Goal: Use online tool/utility: Utilize a website feature to perform a specific function

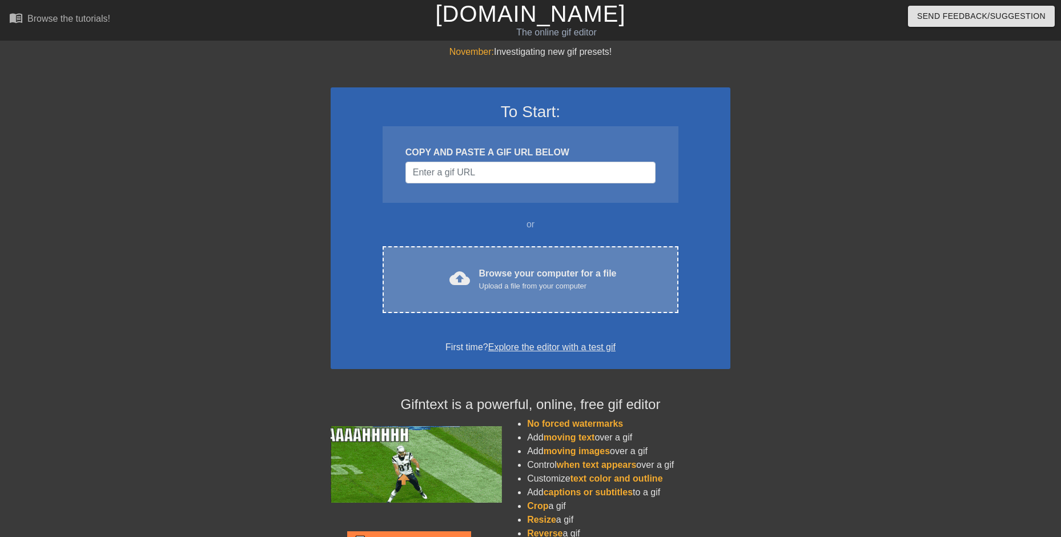
click at [508, 271] on div "Browse your computer for a file Upload a file from your computer" at bounding box center [548, 279] width 138 height 25
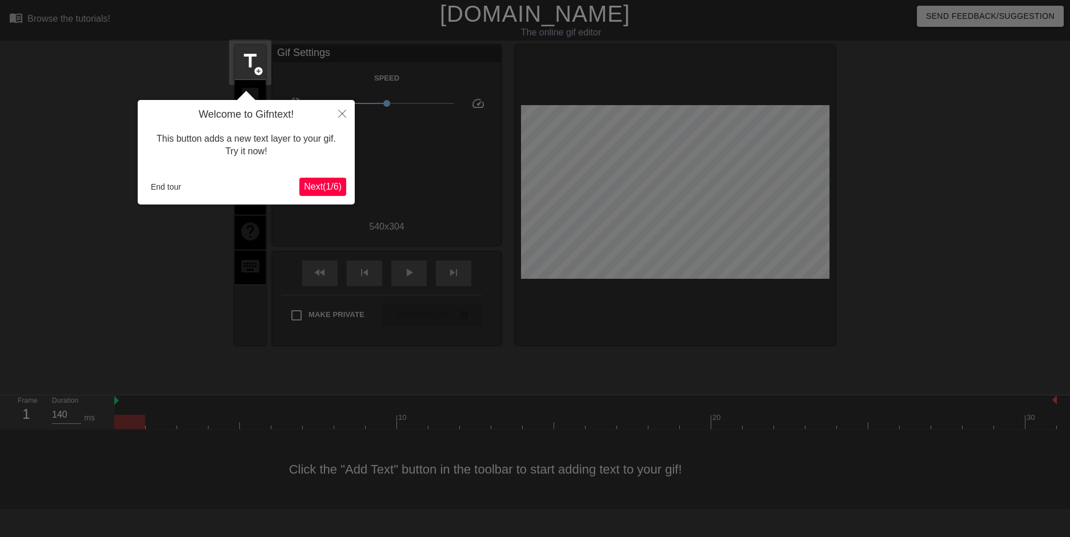
click at [334, 182] on span "Next ( 1 / 6 )" at bounding box center [323, 187] width 38 height 10
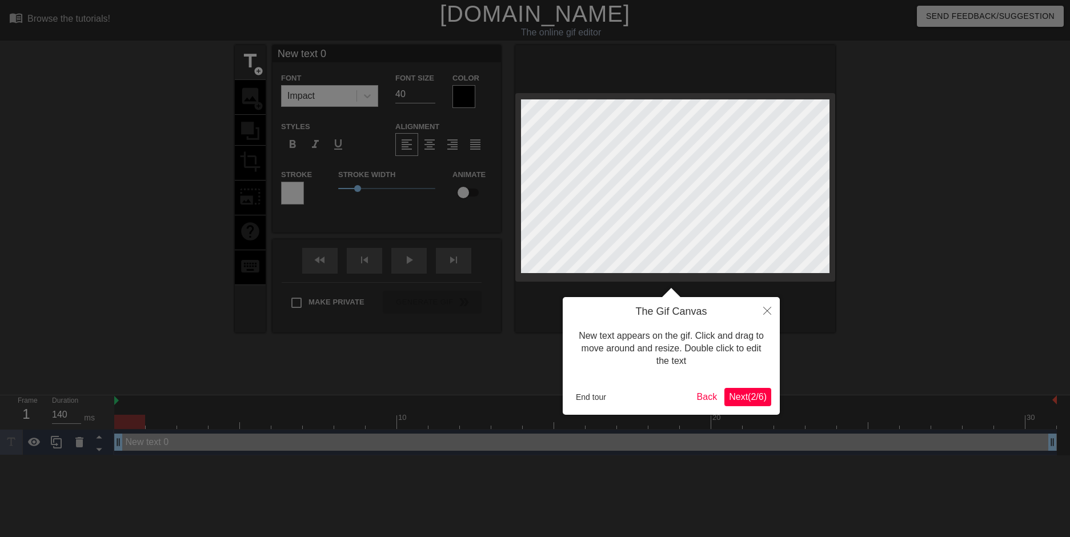
click at [752, 405] on button "Next ( 2 / 6 )" at bounding box center [747, 397] width 47 height 18
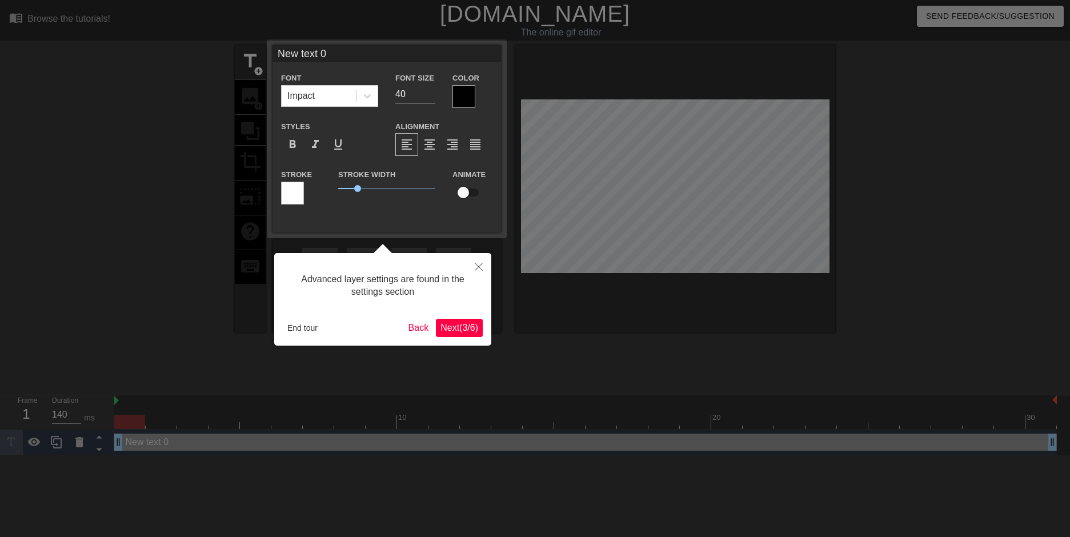
click at [466, 328] on span "Next ( 3 / 6 )" at bounding box center [459, 328] width 38 height 10
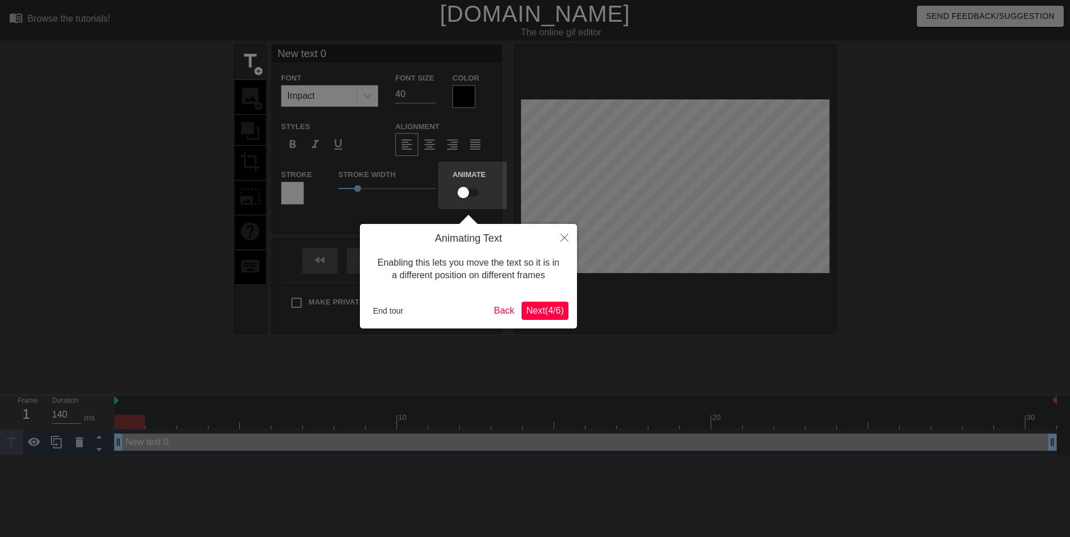
click at [557, 314] on span "Next ( 4 / 6 )" at bounding box center [545, 311] width 38 height 10
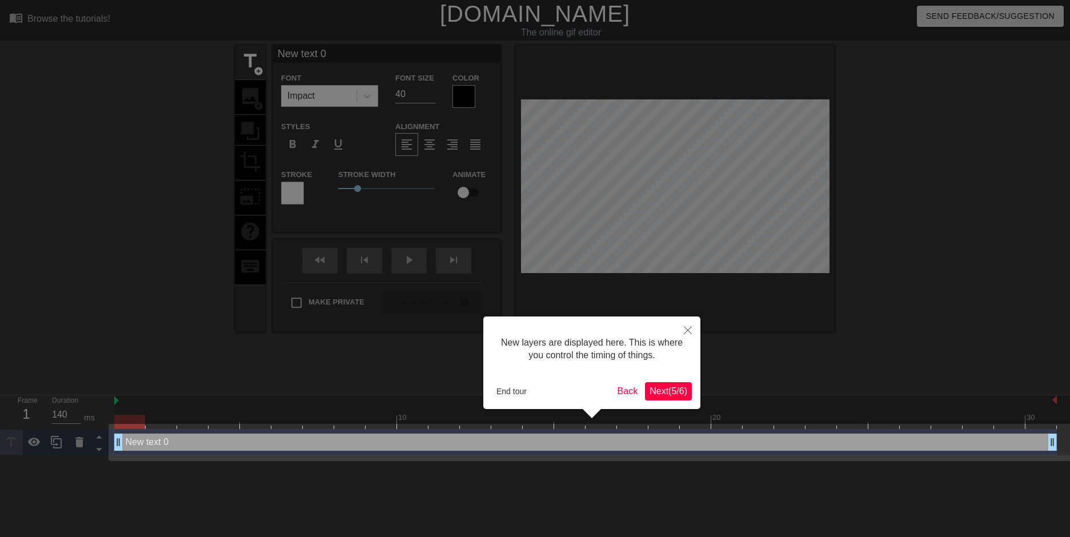
click at [684, 398] on button "Next ( 5 / 6 )" at bounding box center [668, 391] width 47 height 18
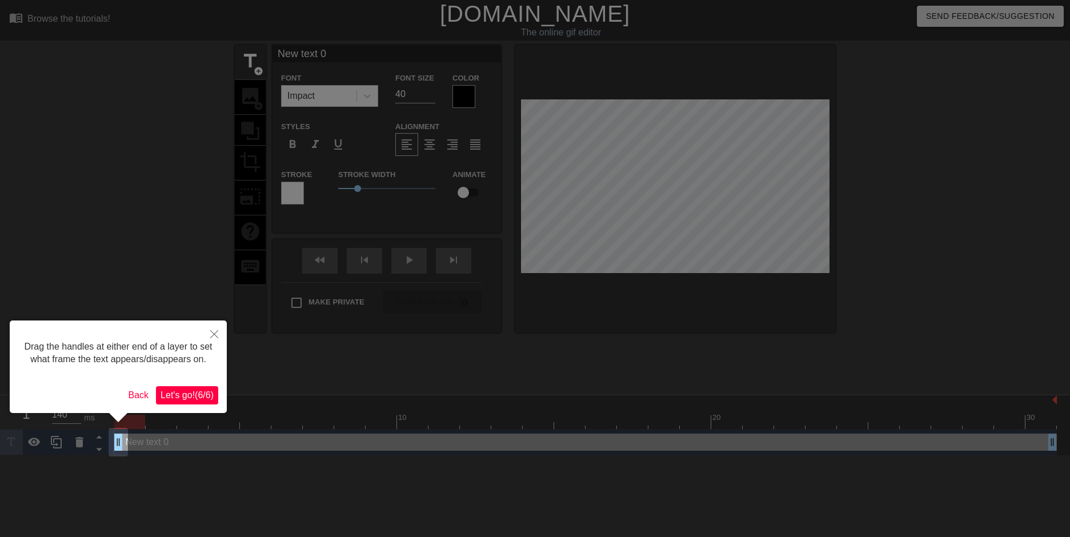
click at [210, 385] on div "Drag the handles at either end of a layer to set what frame the text appears/di…" at bounding box center [118, 366] width 217 height 93
click at [202, 390] on span "Let's go! ( 6 / 6 )" at bounding box center [186, 395] width 53 height 10
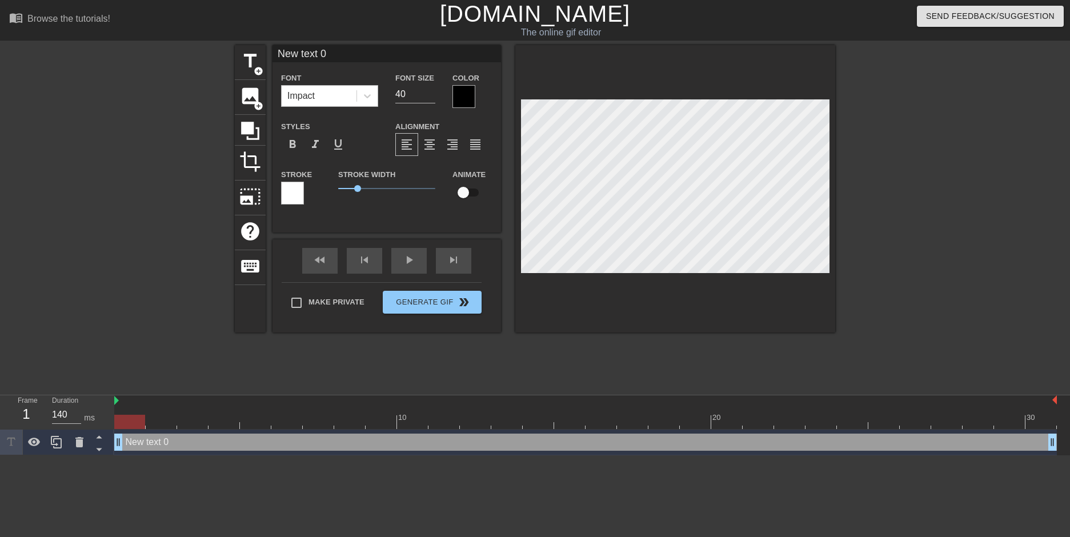
click at [346, 93] on div "Impact" at bounding box center [319, 96] width 75 height 21
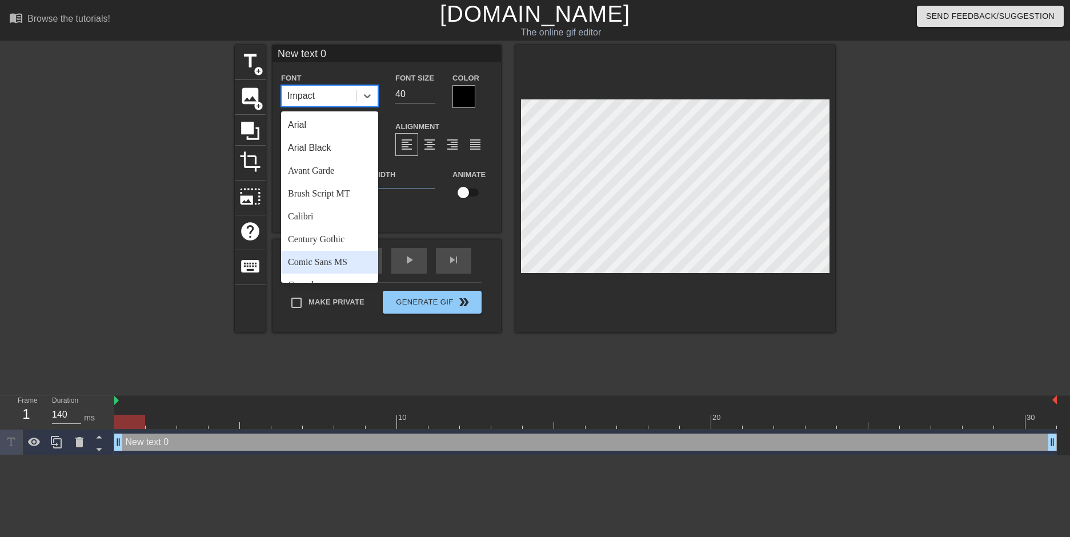
click at [349, 260] on div "Comic Sans MS" at bounding box center [329, 262] width 97 height 23
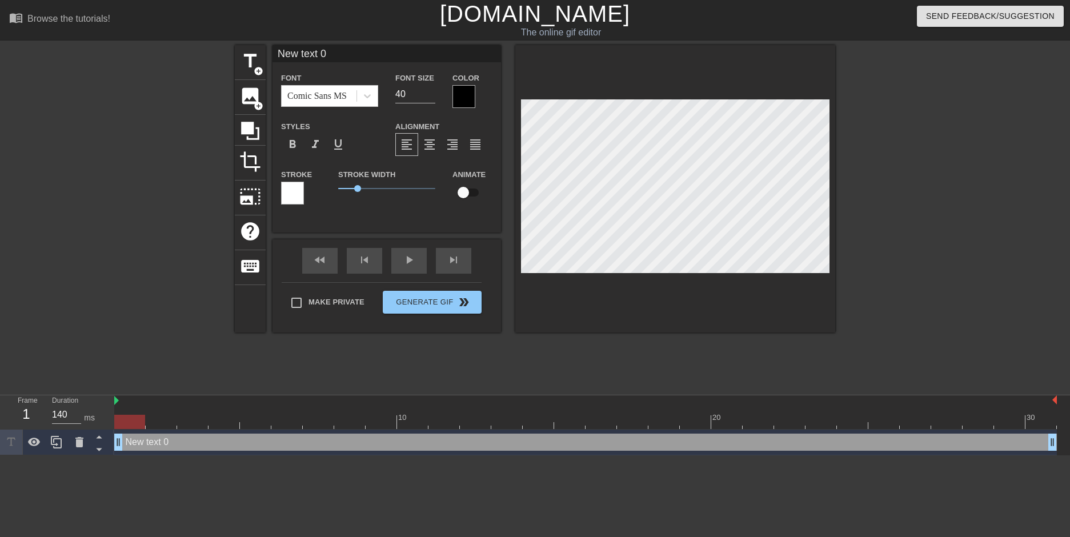
click at [327, 54] on input "New text 0" at bounding box center [386, 53] width 228 height 17
type input "H"
click at [335, 93] on div "Comic Sans MS" at bounding box center [316, 96] width 59 height 14
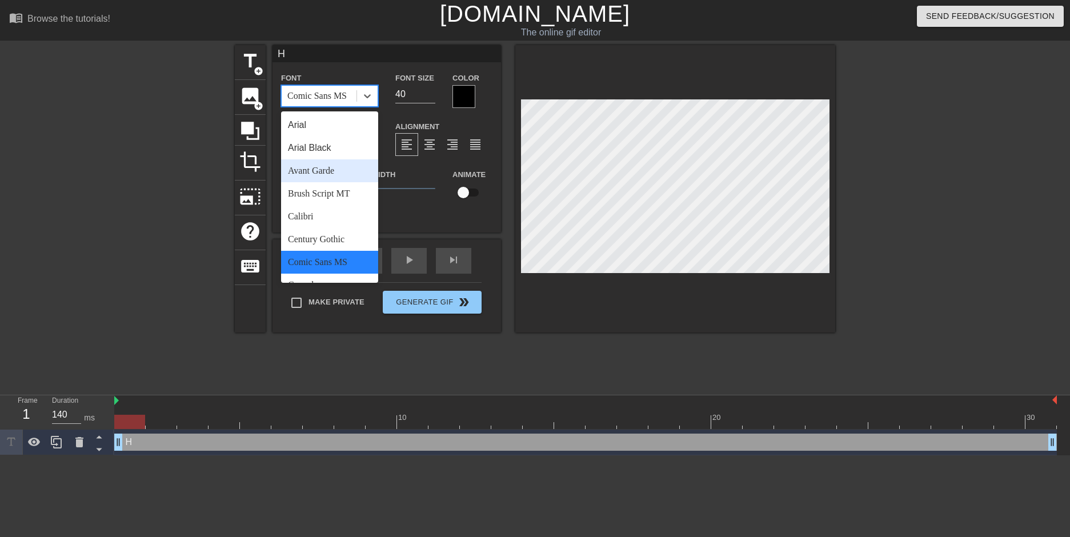
click at [334, 175] on div "Avant Garde" at bounding box center [329, 170] width 97 height 23
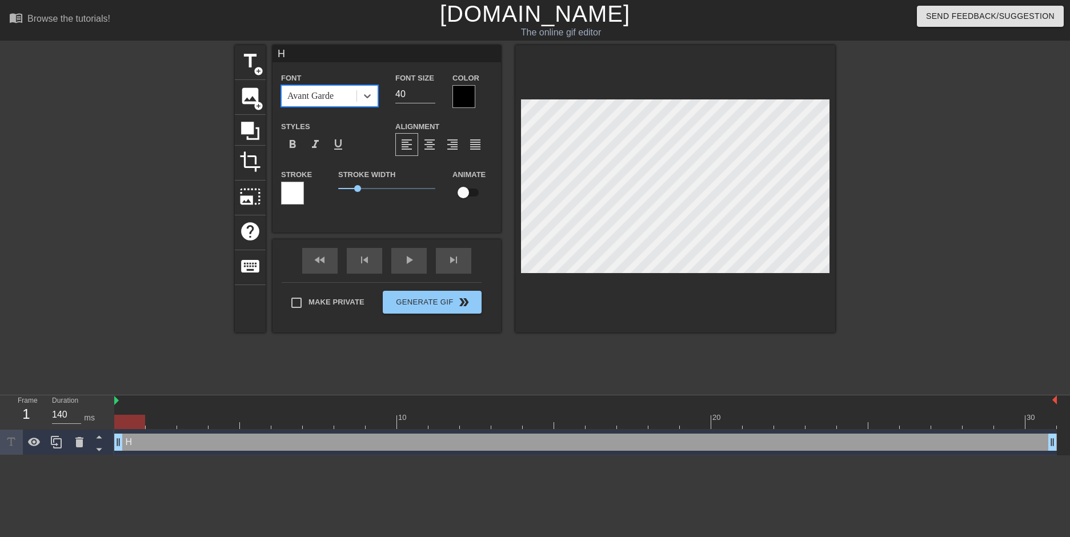
click at [347, 95] on div "Avant Garde" at bounding box center [319, 96] width 75 height 21
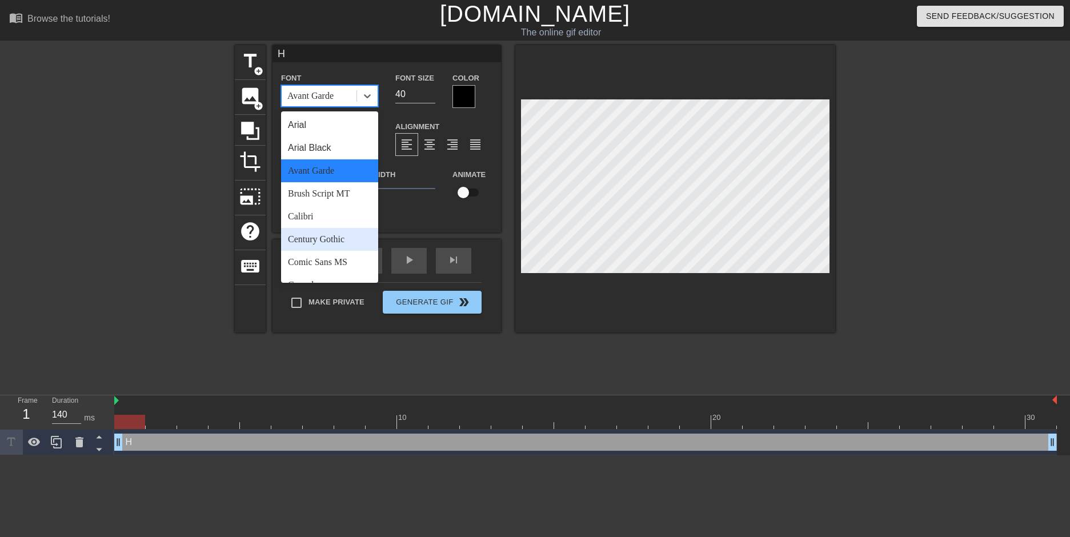
click at [322, 258] on div "Comic Sans MS" at bounding box center [329, 262] width 97 height 23
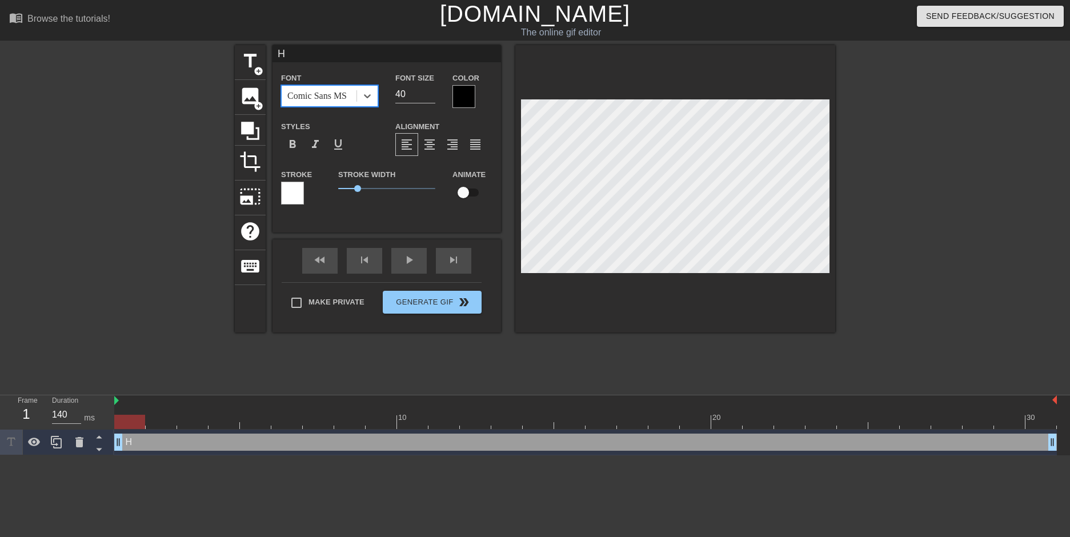
click at [348, 83] on div "Font option Comic Sans MS, selected. 0 results available. Select is focused ,ty…" at bounding box center [329, 89] width 97 height 36
click at [344, 98] on div "Comic Sans MS" at bounding box center [316, 96] width 59 height 14
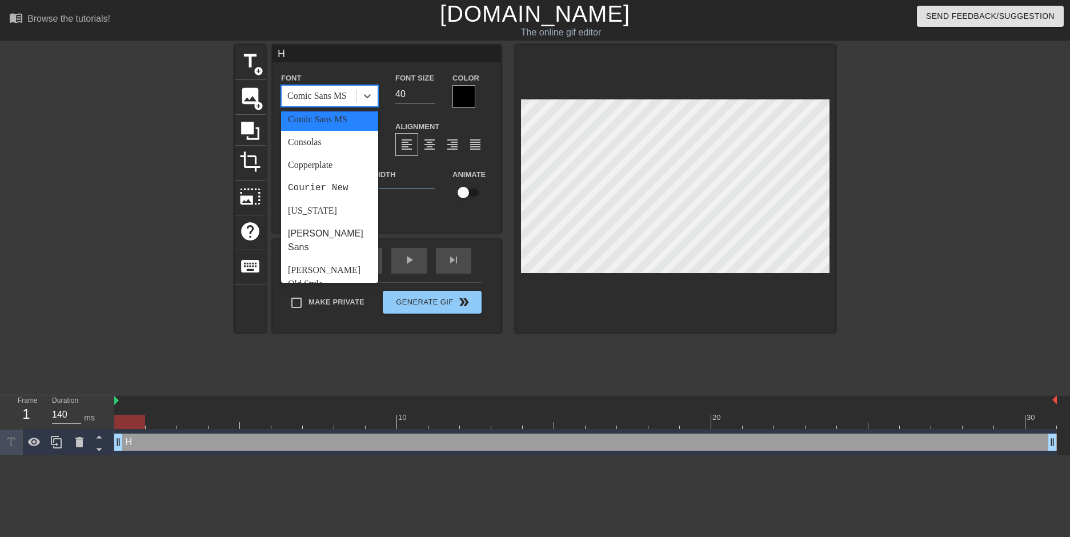
scroll to position [171, 0]
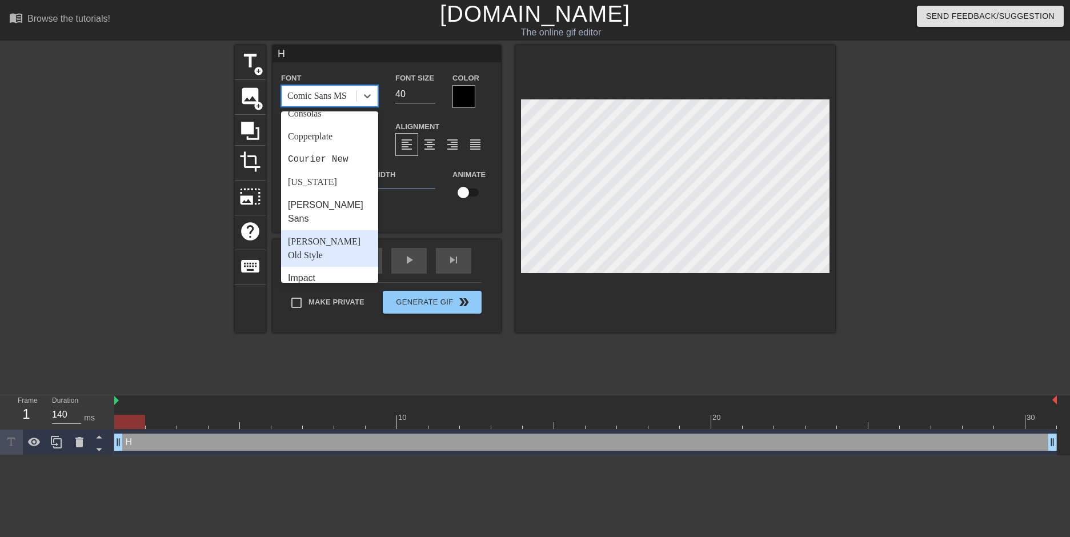
click at [334, 230] on div "[PERSON_NAME] Old Style" at bounding box center [329, 248] width 97 height 37
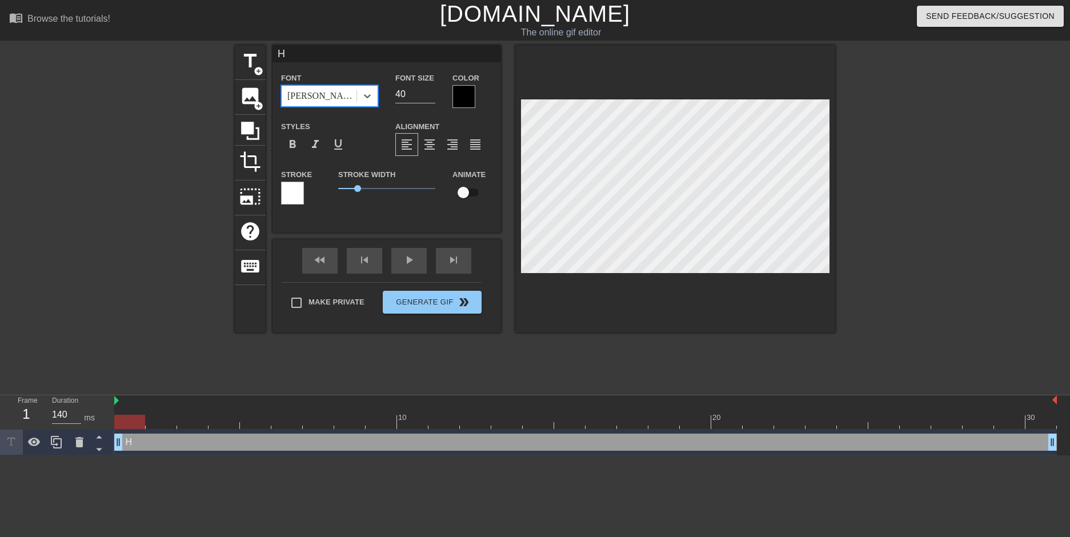
click at [330, 89] on div "[PERSON_NAME] Old Style" at bounding box center [322, 96] width 70 height 14
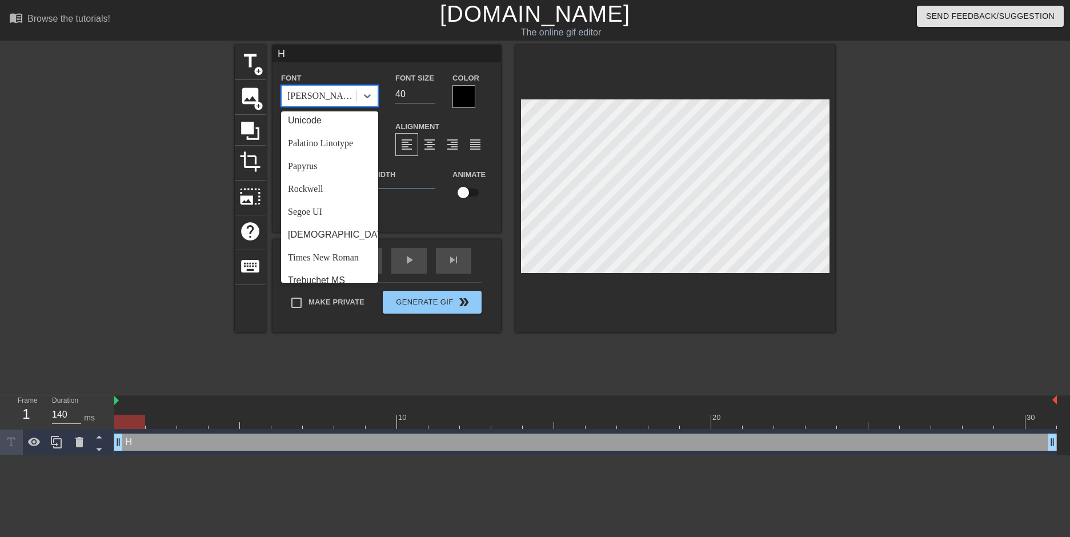
scroll to position [409, 0]
click at [404, 170] on div "Stroke Width 1" at bounding box center [387, 190] width 114 height 47
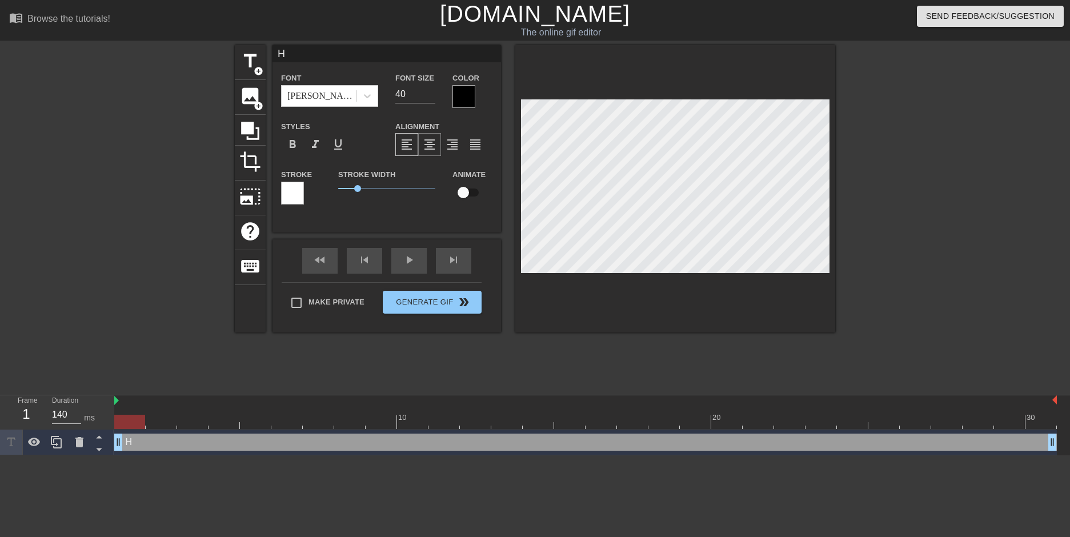
click at [432, 145] on span "format_align_center" at bounding box center [430, 145] width 14 height 14
click at [457, 138] on span "format_align_right" at bounding box center [452, 145] width 14 height 14
click at [404, 144] on span "format_align_left" at bounding box center [407, 145] width 14 height 14
drag, startPoint x: 359, startPoint y: 184, endPoint x: 346, endPoint y: 185, distance: 13.1
click at [346, 185] on span "0.4" at bounding box center [346, 188] width 7 height 7
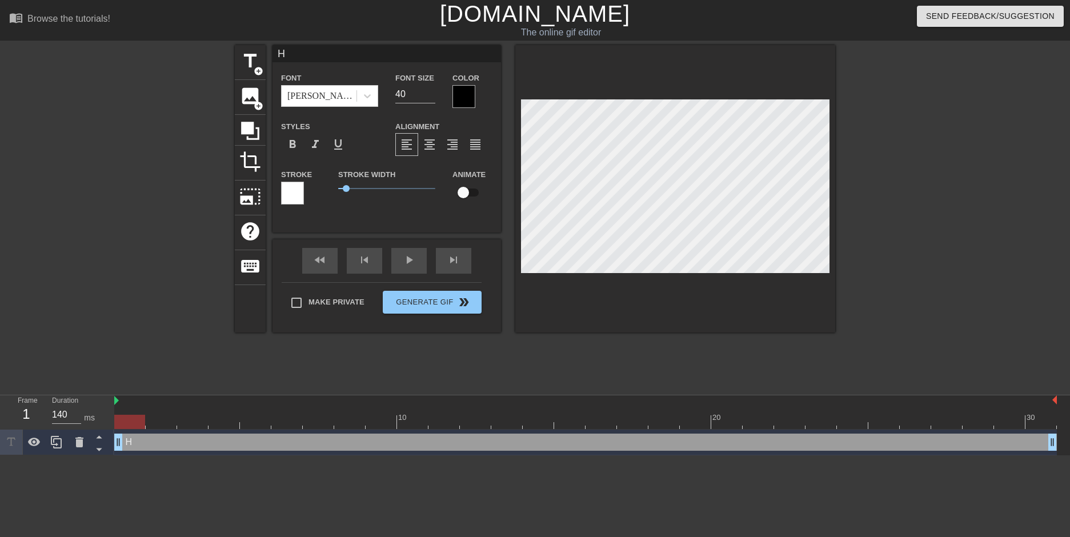
click at [304, 190] on div "Stroke" at bounding box center [301, 185] width 40 height 37
click at [292, 192] on div at bounding box center [292, 193] width 23 height 23
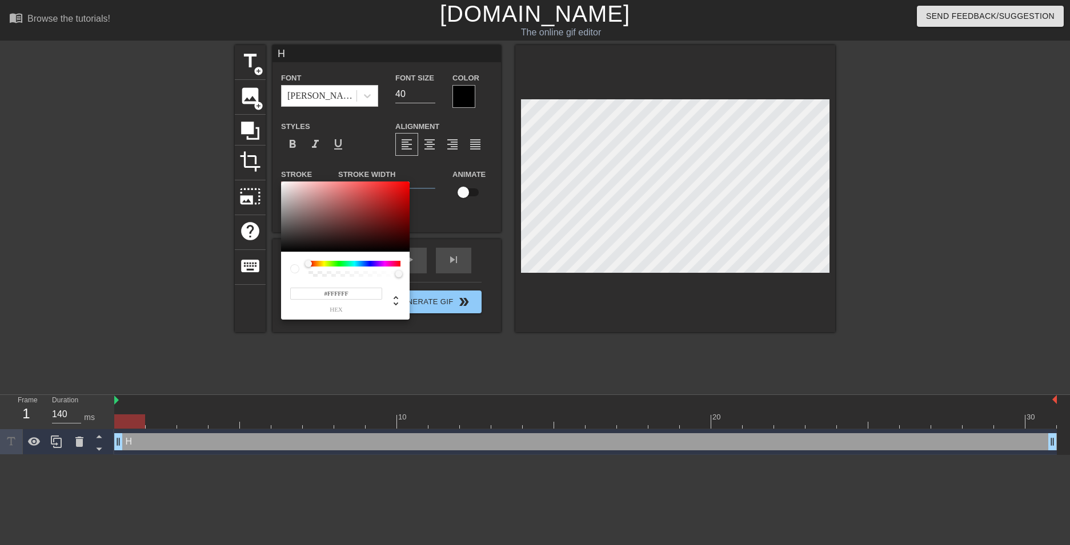
drag, startPoint x: 359, startPoint y: 256, endPoint x: 362, endPoint y: 262, distance: 5.9
click at [360, 257] on div "#FFFFFF hex" at bounding box center [345, 286] width 129 height 68
click at [362, 262] on div at bounding box center [354, 264] width 92 height 6
click at [362, 263] on div at bounding box center [354, 264] width 92 height 6
drag, startPoint x: 363, startPoint y: 263, endPoint x: 377, endPoint y: 268, distance: 14.6
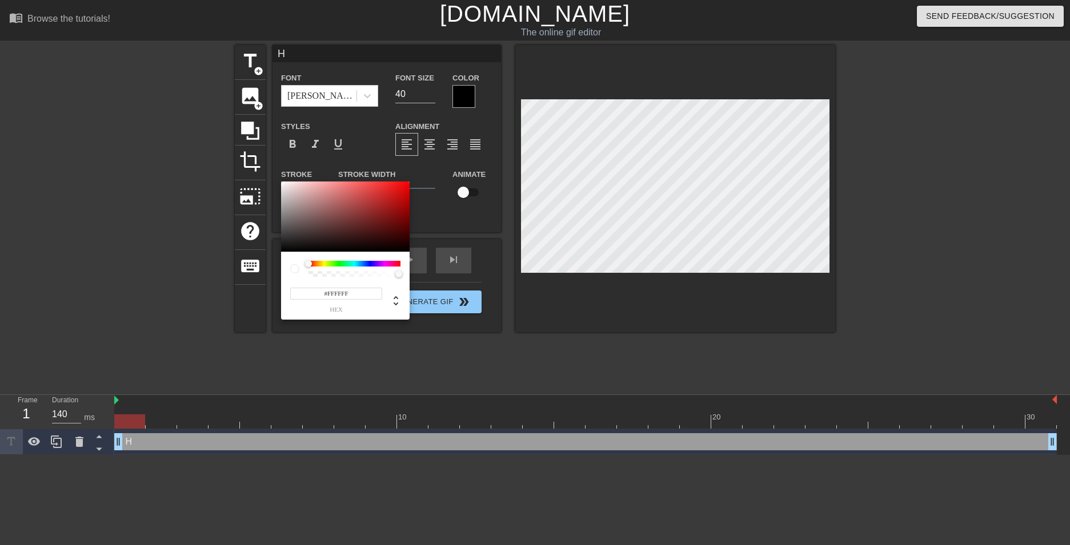
click at [376, 267] on div at bounding box center [354, 264] width 92 height 6
drag, startPoint x: 377, startPoint y: 268, endPoint x: 371, endPoint y: 264, distance: 7.2
click at [376, 268] on div at bounding box center [379, 264] width 7 height 7
drag, startPoint x: 371, startPoint y: 264, endPoint x: 363, endPoint y: 264, distance: 7.4
click at [363, 264] on div at bounding box center [354, 264] width 92 height 6
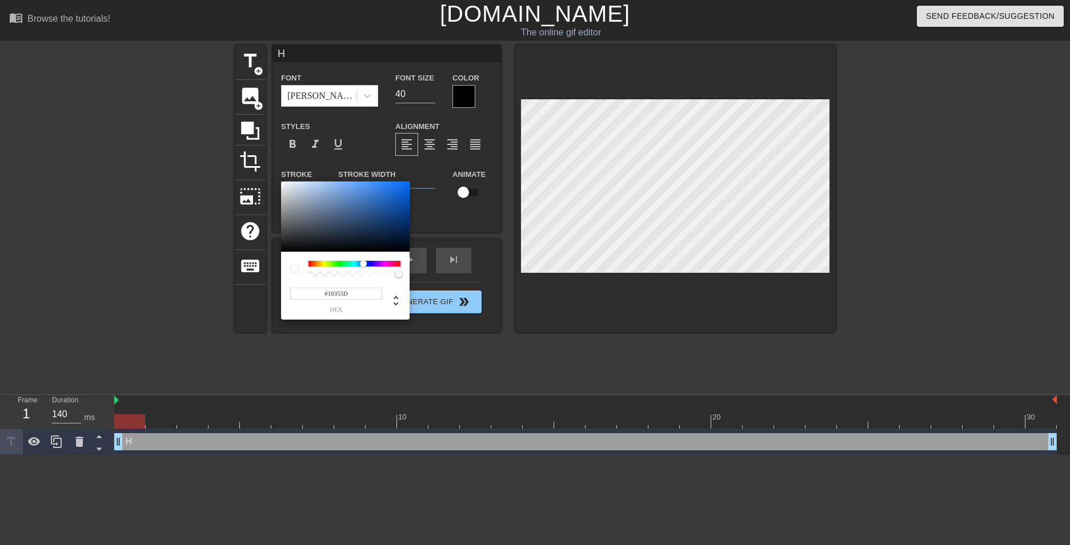
click at [376, 226] on div at bounding box center [345, 217] width 129 height 71
drag, startPoint x: 376, startPoint y: 226, endPoint x: 368, endPoint y: 213, distance: 15.1
click at [368, 213] on div at bounding box center [368, 213] width 7 height 7
click at [366, 261] on div at bounding box center [365, 263] width 7 height 7
click at [367, 261] on div at bounding box center [366, 263] width 7 height 7
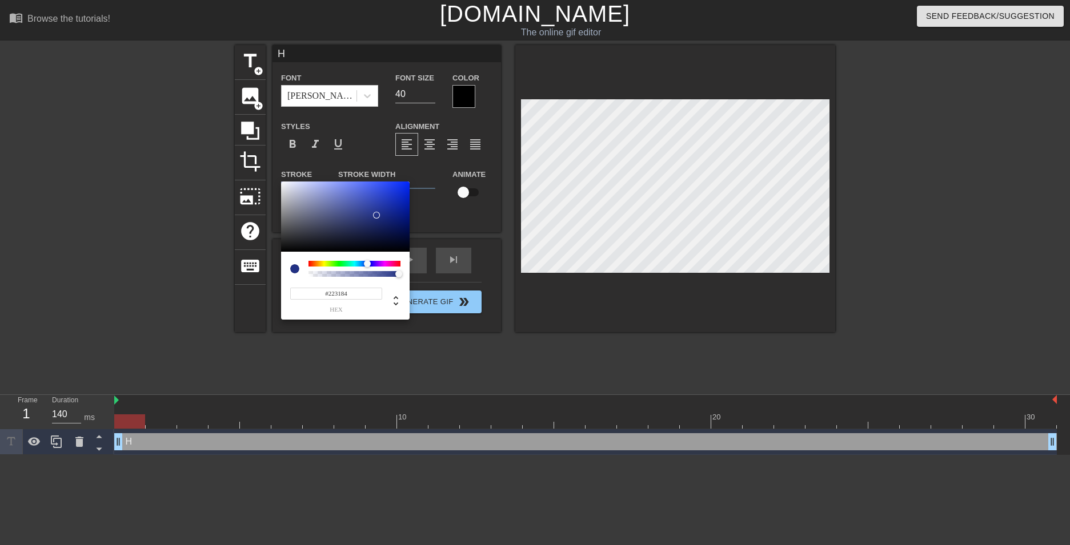
drag, startPoint x: 373, startPoint y: 205, endPoint x: 376, endPoint y: 215, distance: 10.8
click at [376, 215] on div at bounding box center [345, 217] width 129 height 71
drag, startPoint x: 376, startPoint y: 215, endPoint x: 401, endPoint y: 223, distance: 25.7
click at [401, 223] on div at bounding box center [401, 222] width 7 height 7
click at [388, 209] on div at bounding box center [389, 209] width 7 height 7
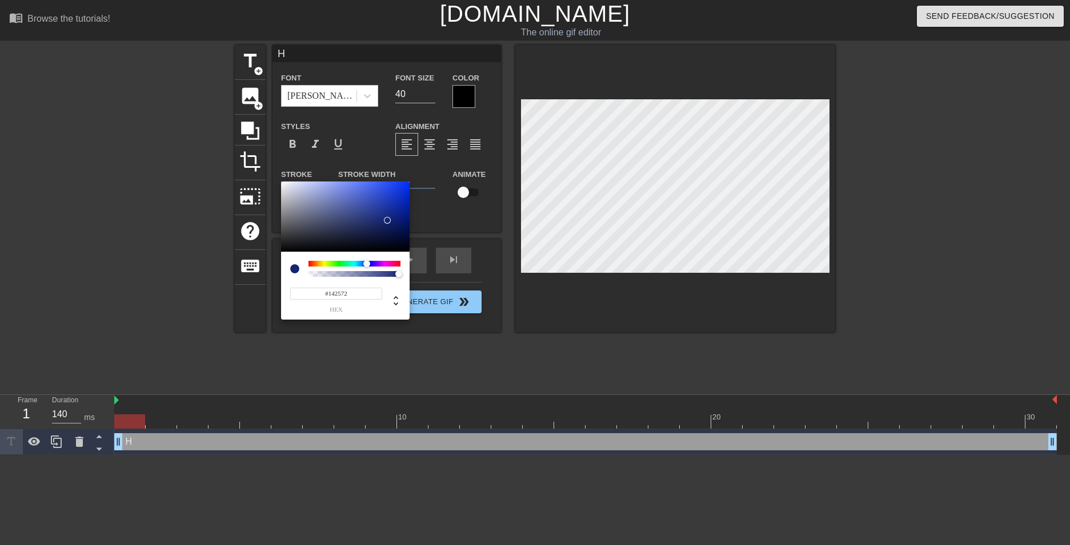
drag, startPoint x: 389, startPoint y: 211, endPoint x: 387, endPoint y: 220, distance: 9.4
click at [387, 220] on div at bounding box center [387, 220] width 7 height 7
type input "#111E5F"
click at [387, 226] on div at bounding box center [386, 224] width 7 height 7
click at [387, 226] on div at bounding box center [386, 225] width 7 height 7
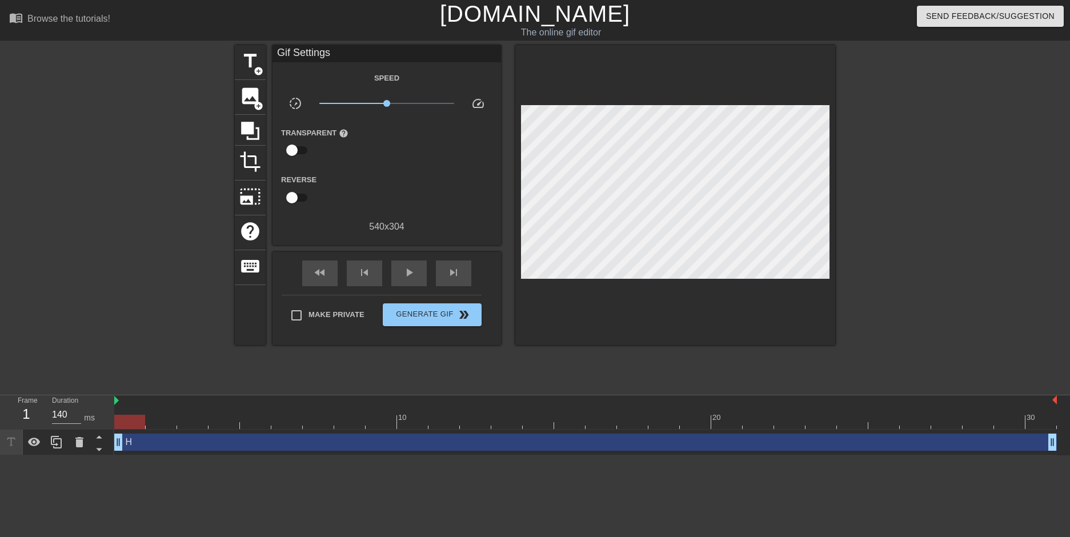
click at [599, 377] on div "title add_circle image add_circle crop photo_size_select_large help keyboard Gi…" at bounding box center [535, 216] width 600 height 343
click at [296, 147] on input "checkbox" at bounding box center [291, 150] width 65 height 22
checkbox input "true"
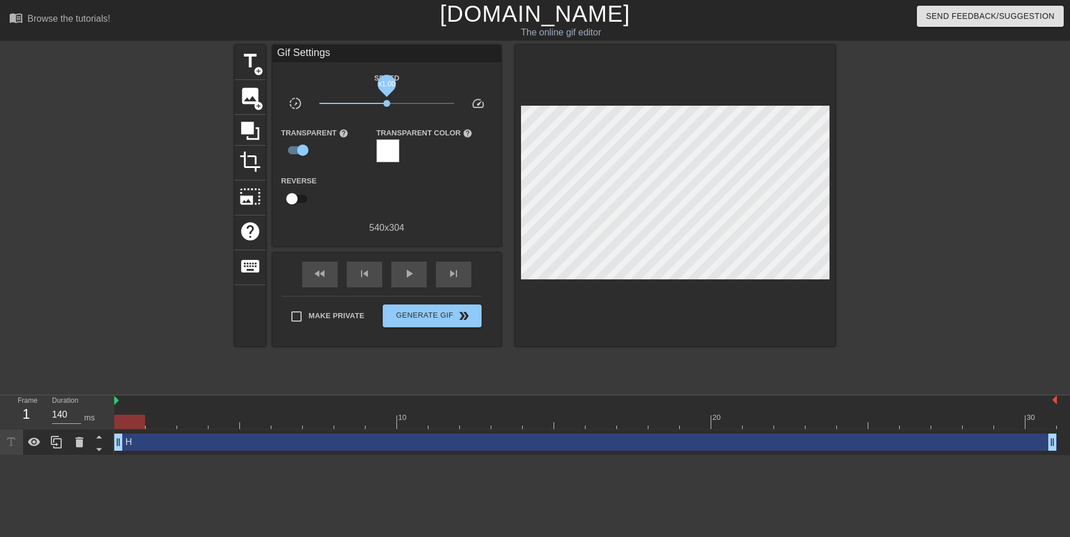
click at [387, 103] on span "x1.00" at bounding box center [386, 103] width 7 height 7
click at [395, 151] on div at bounding box center [387, 150] width 23 height 23
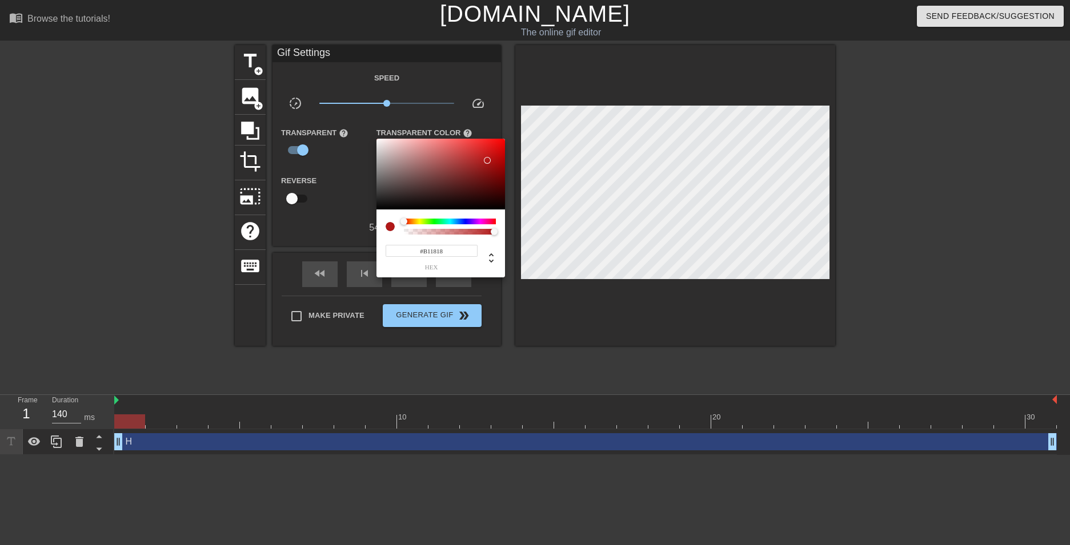
drag, startPoint x: 421, startPoint y: 191, endPoint x: 487, endPoint y: 160, distance: 72.3
click at [487, 160] on div at bounding box center [440, 174] width 129 height 71
type input "#A89595"
drag, startPoint x: 487, startPoint y: 160, endPoint x: 392, endPoint y: 164, distance: 94.9
click at [391, 163] on div at bounding box center [390, 159] width 7 height 7
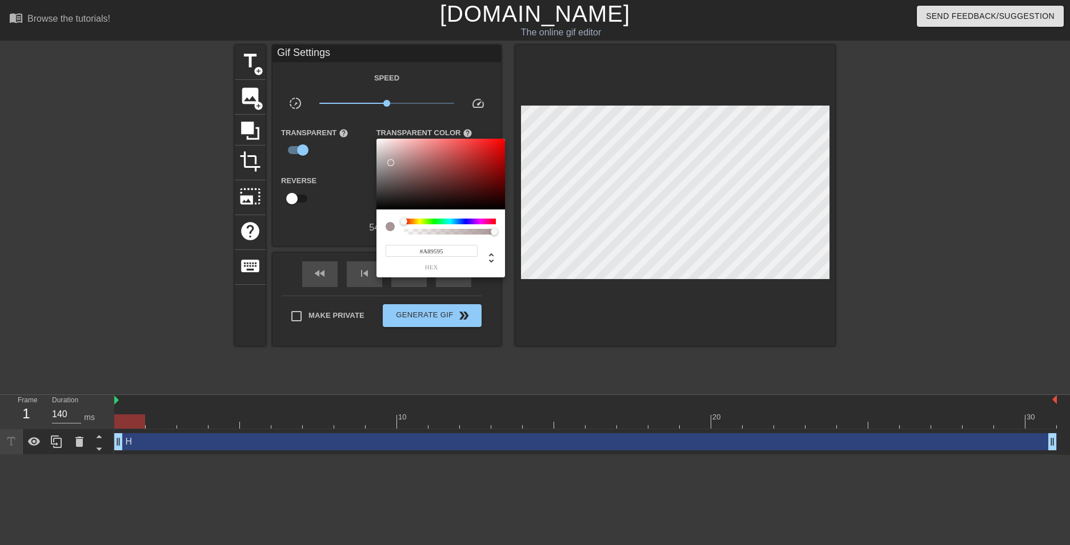
click at [340, 196] on div at bounding box center [535, 272] width 1070 height 545
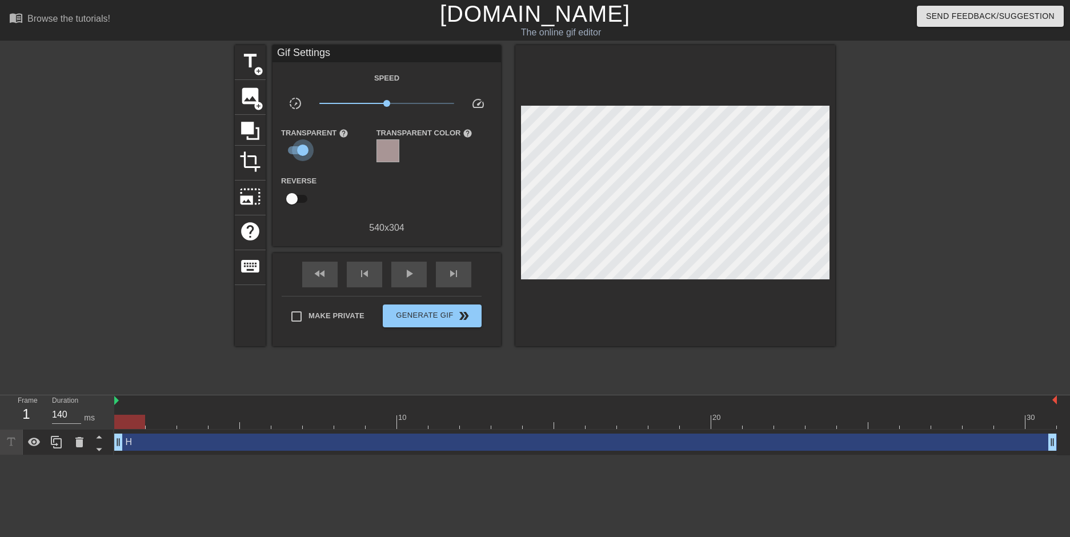
click at [301, 151] on input "checkbox" at bounding box center [302, 150] width 65 height 22
checkbox input "false"
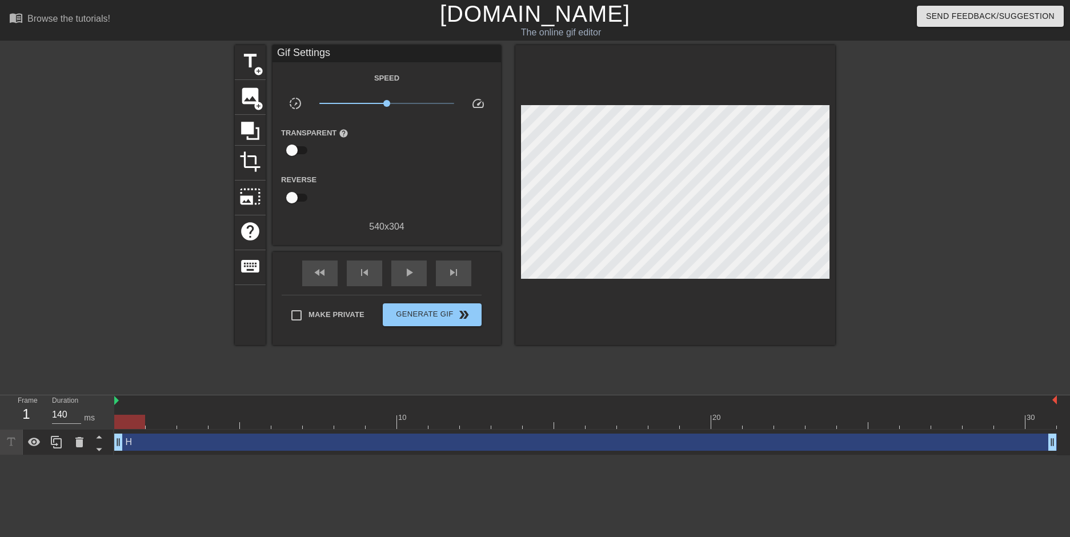
click at [294, 195] on input "checkbox" at bounding box center [291, 198] width 65 height 22
click at [295, 195] on input "checkbox" at bounding box center [302, 198] width 65 height 22
checkbox input "false"
click at [247, 69] on span "title" at bounding box center [250, 61] width 22 height 22
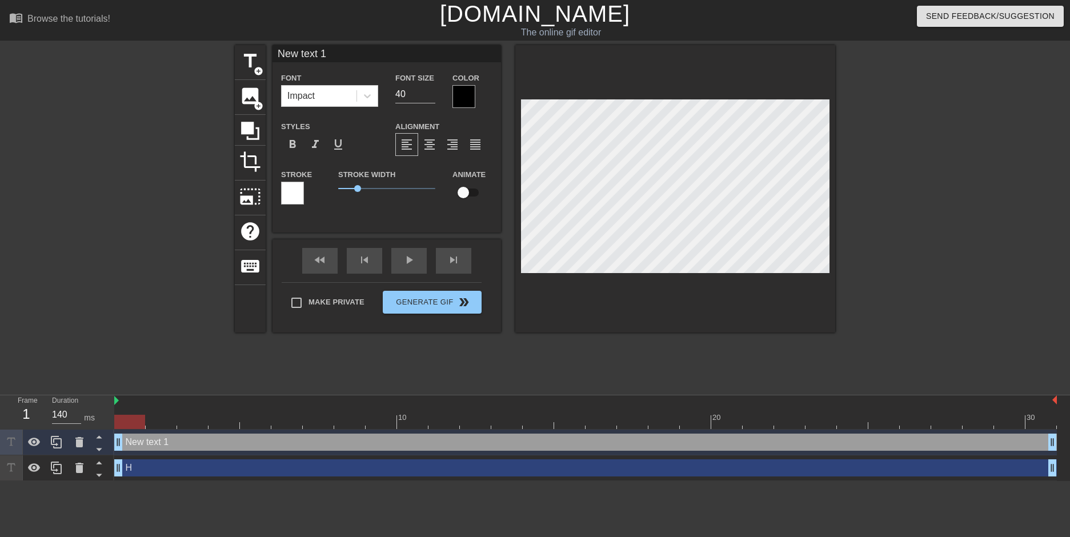
scroll to position [2, 1]
click at [299, 299] on div "Make Private Generate Gif double_arrow" at bounding box center [382, 304] width 200 height 45
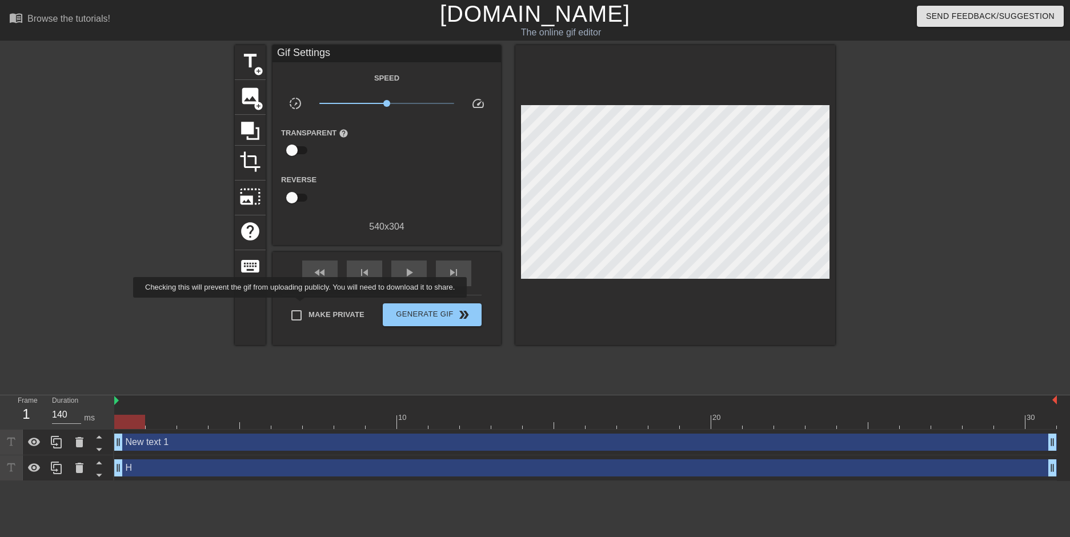
click at [303, 306] on input "Make Private" at bounding box center [296, 315] width 24 height 24
click at [303, 310] on input "Make Private" at bounding box center [296, 315] width 24 height 24
checkbox input "false"
click at [159, 471] on div "H drag_handle drag_handle" at bounding box center [585, 467] width 942 height 17
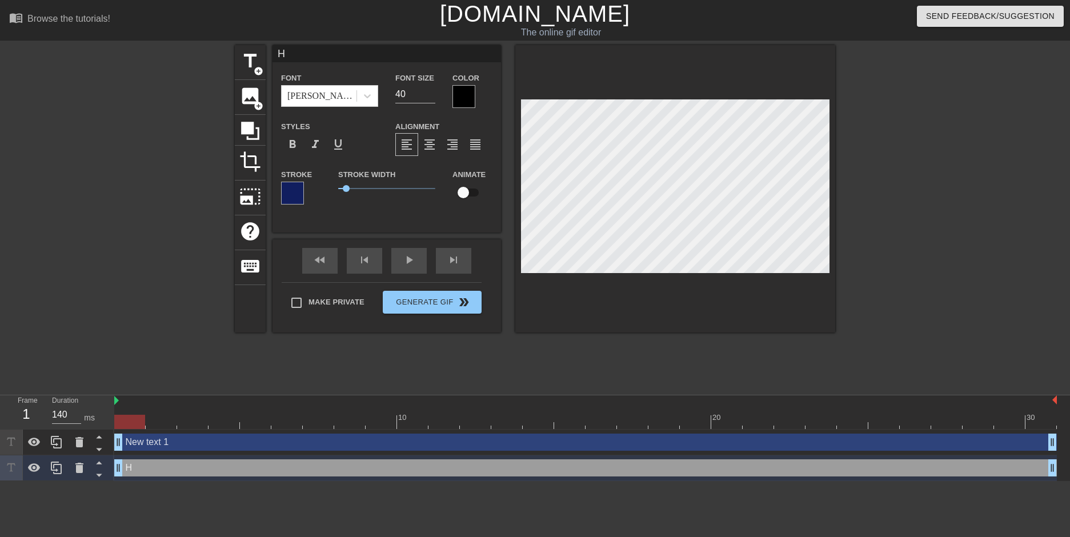
drag, startPoint x: 167, startPoint y: 445, endPoint x: 159, endPoint y: 444, distance: 8.6
click at [159, 444] on div "New text 1 drag_handle drag_handle" at bounding box center [585, 441] width 942 height 17
type input "New text 1"
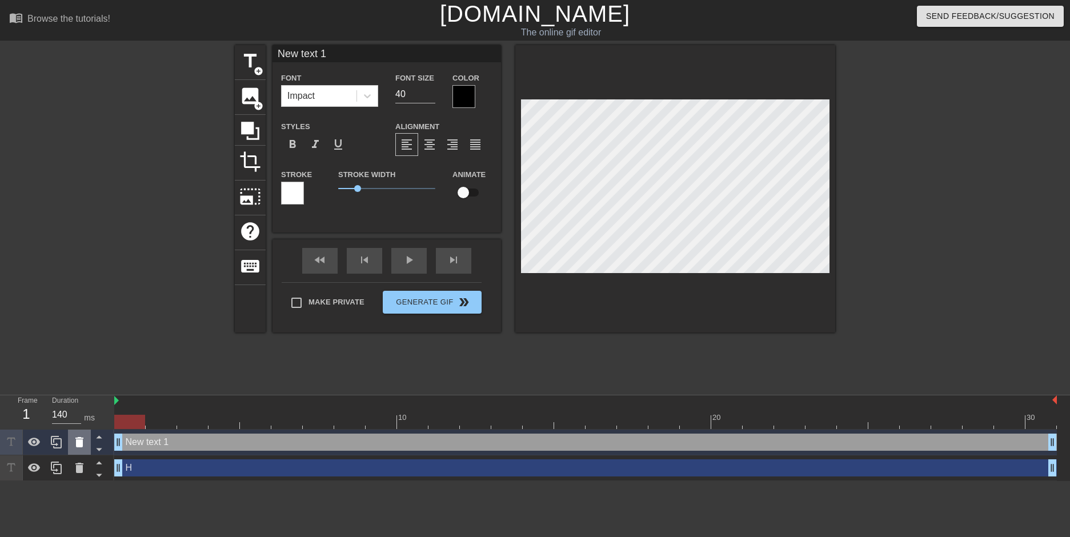
click at [79, 443] on icon at bounding box center [79, 442] width 8 height 10
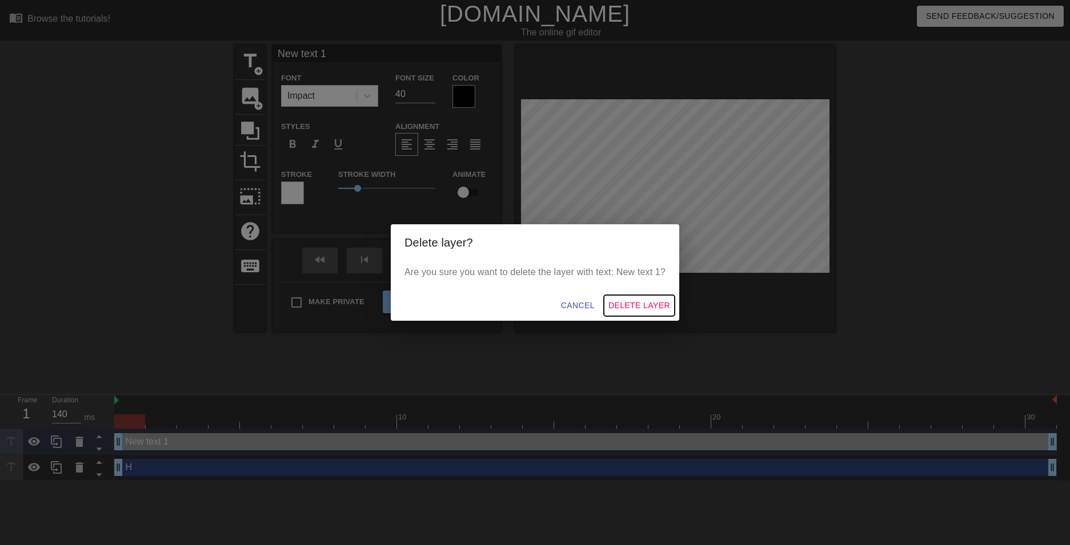
click at [653, 306] on span "Delete Layer" at bounding box center [639, 306] width 62 height 14
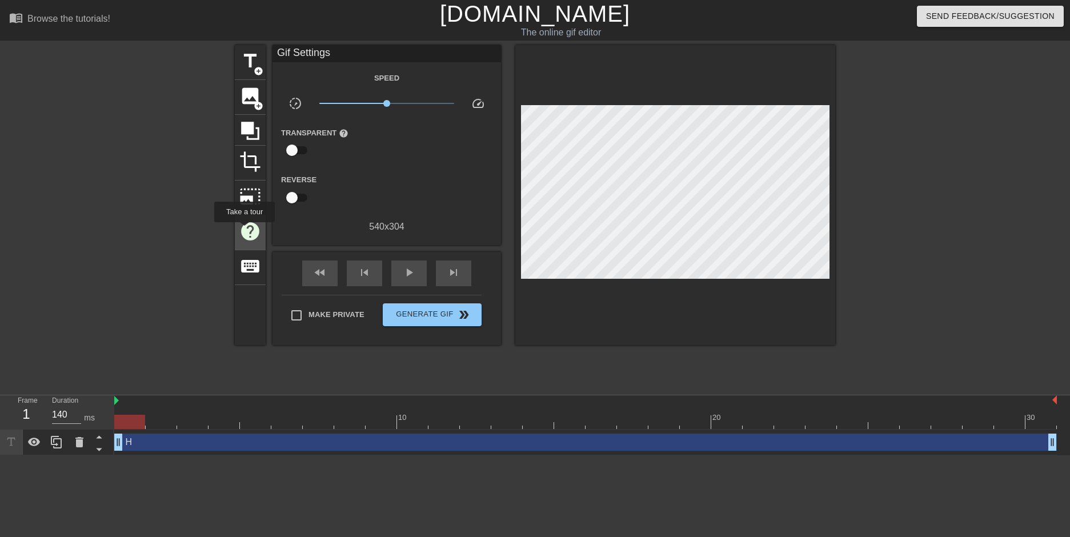
click at [244, 230] on span "help" at bounding box center [250, 231] width 22 height 22
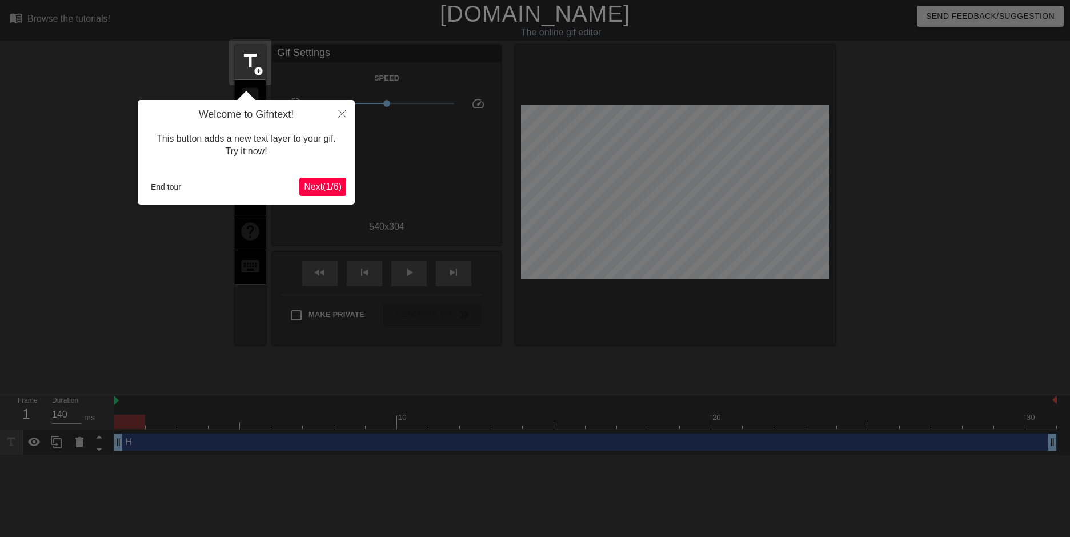
click at [309, 188] on span "Next ( 1 / 6 )" at bounding box center [323, 187] width 38 height 10
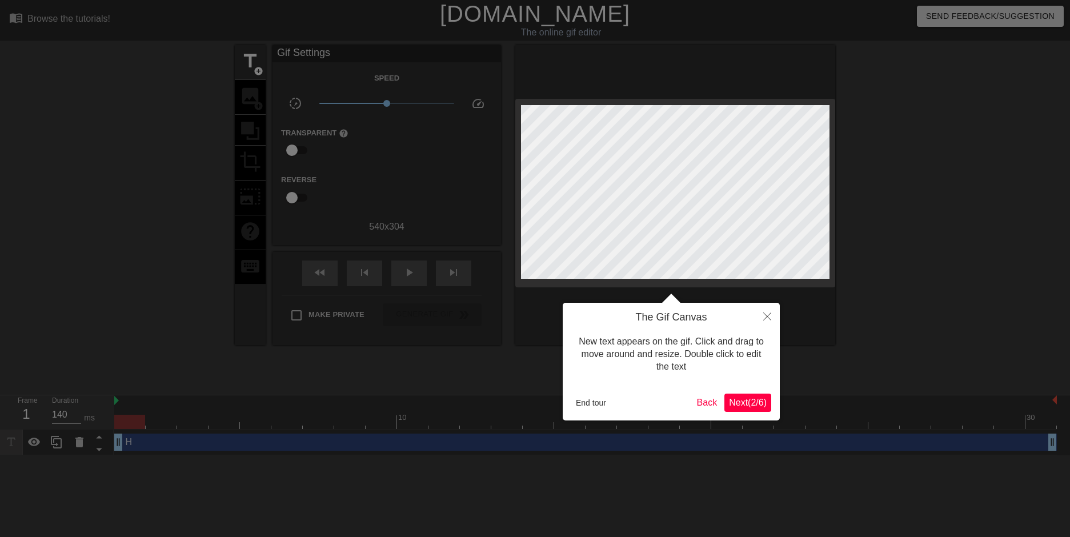
click at [750, 407] on span "Next ( 2 / 6 )" at bounding box center [748, 403] width 38 height 10
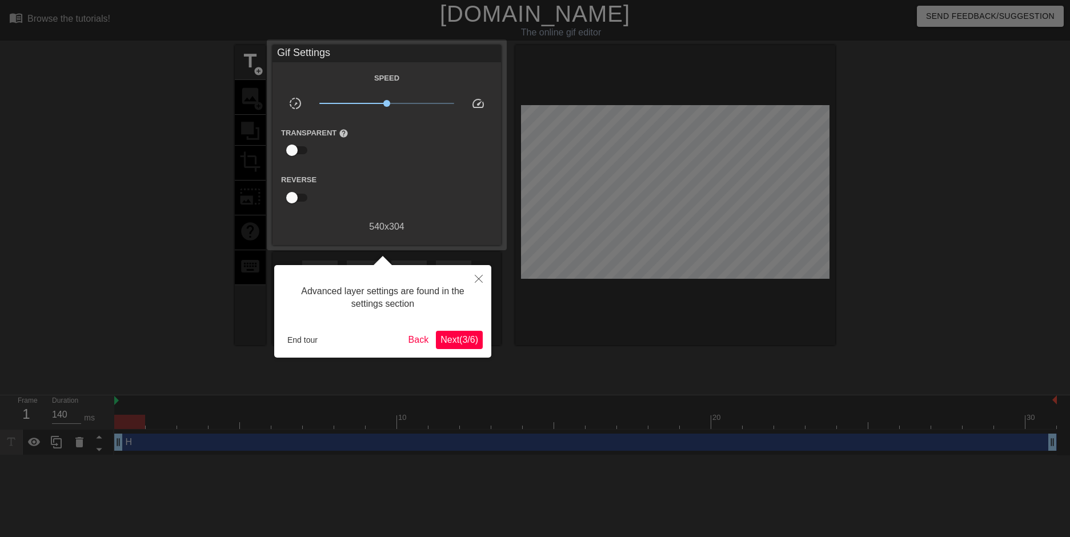
click at [445, 335] on span "Next ( 3 / 6 )" at bounding box center [459, 340] width 38 height 10
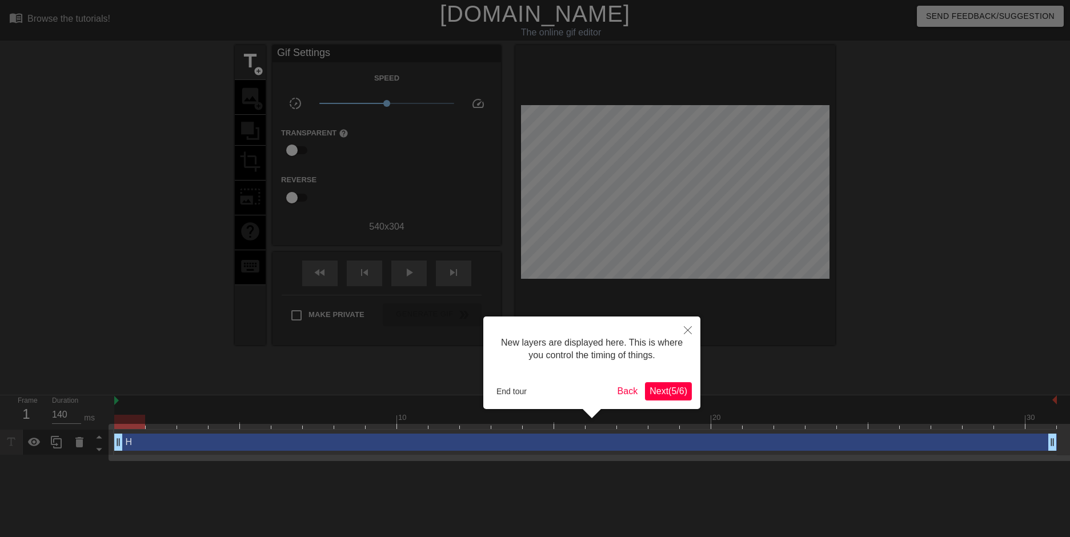
click at [670, 386] on span "Next ( 5 / 6 )" at bounding box center [668, 391] width 38 height 10
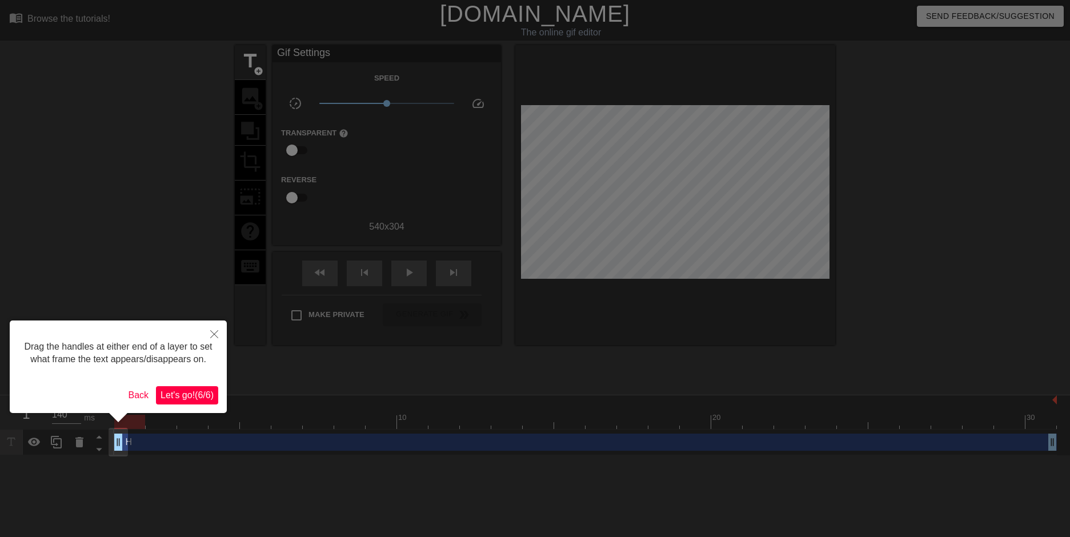
click at [182, 393] on span "Let's go! ( 6 / 6 )" at bounding box center [186, 395] width 53 height 10
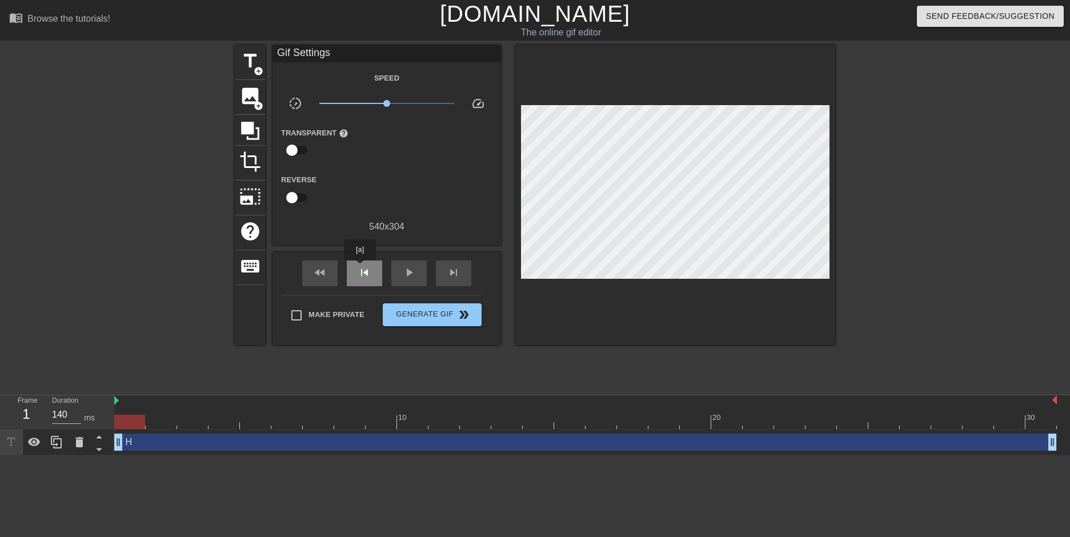
click at [360, 268] on span "skip_previous" at bounding box center [365, 273] width 14 height 14
click at [405, 271] on span "play_arrow" at bounding box center [409, 273] width 14 height 14
